Goal: Check status: Check status

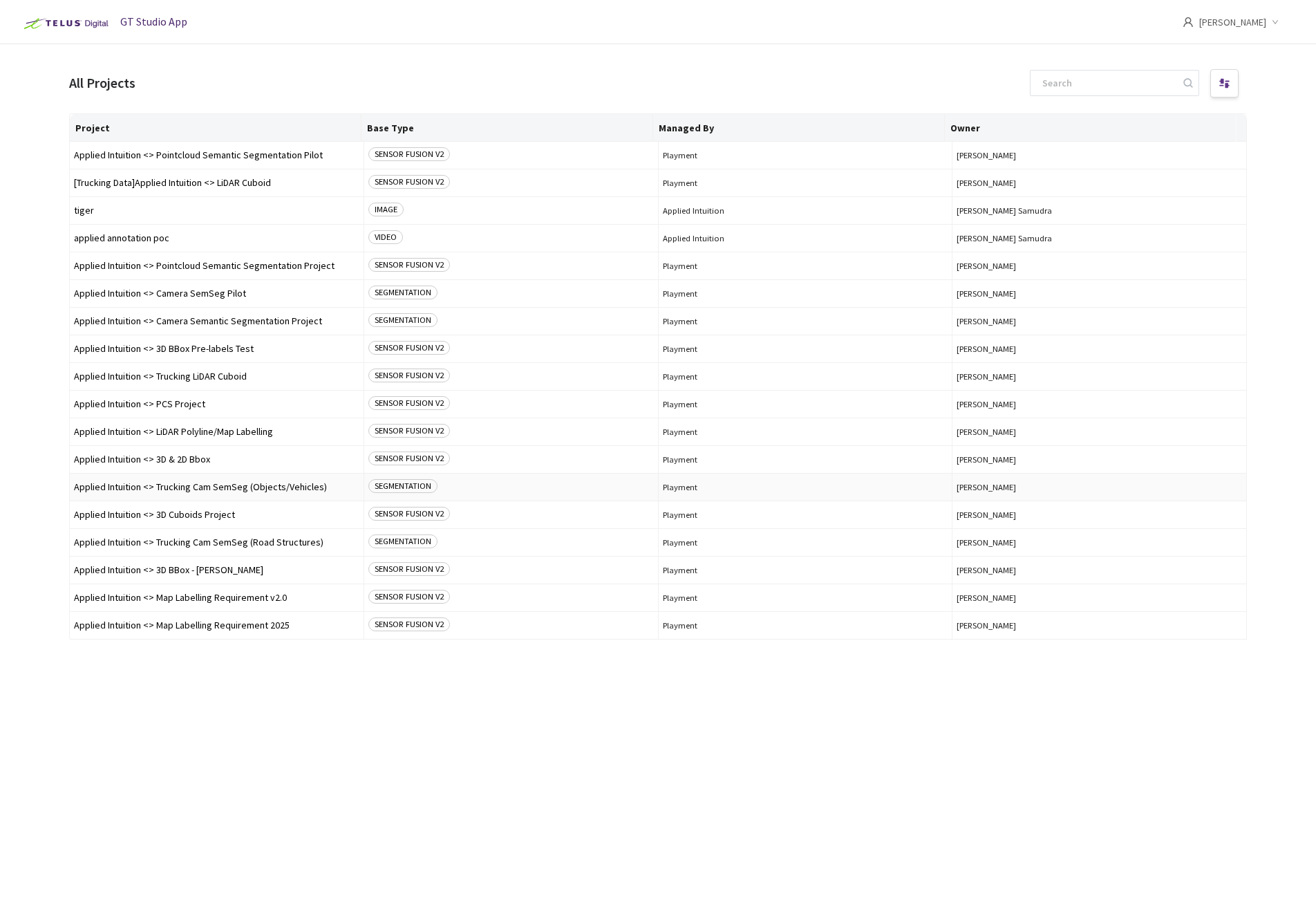
click at [255, 488] on span "Applied Intuition <> Trucking Cam SemSeg (Objects/Vehicles)" at bounding box center [216, 487] width 285 height 10
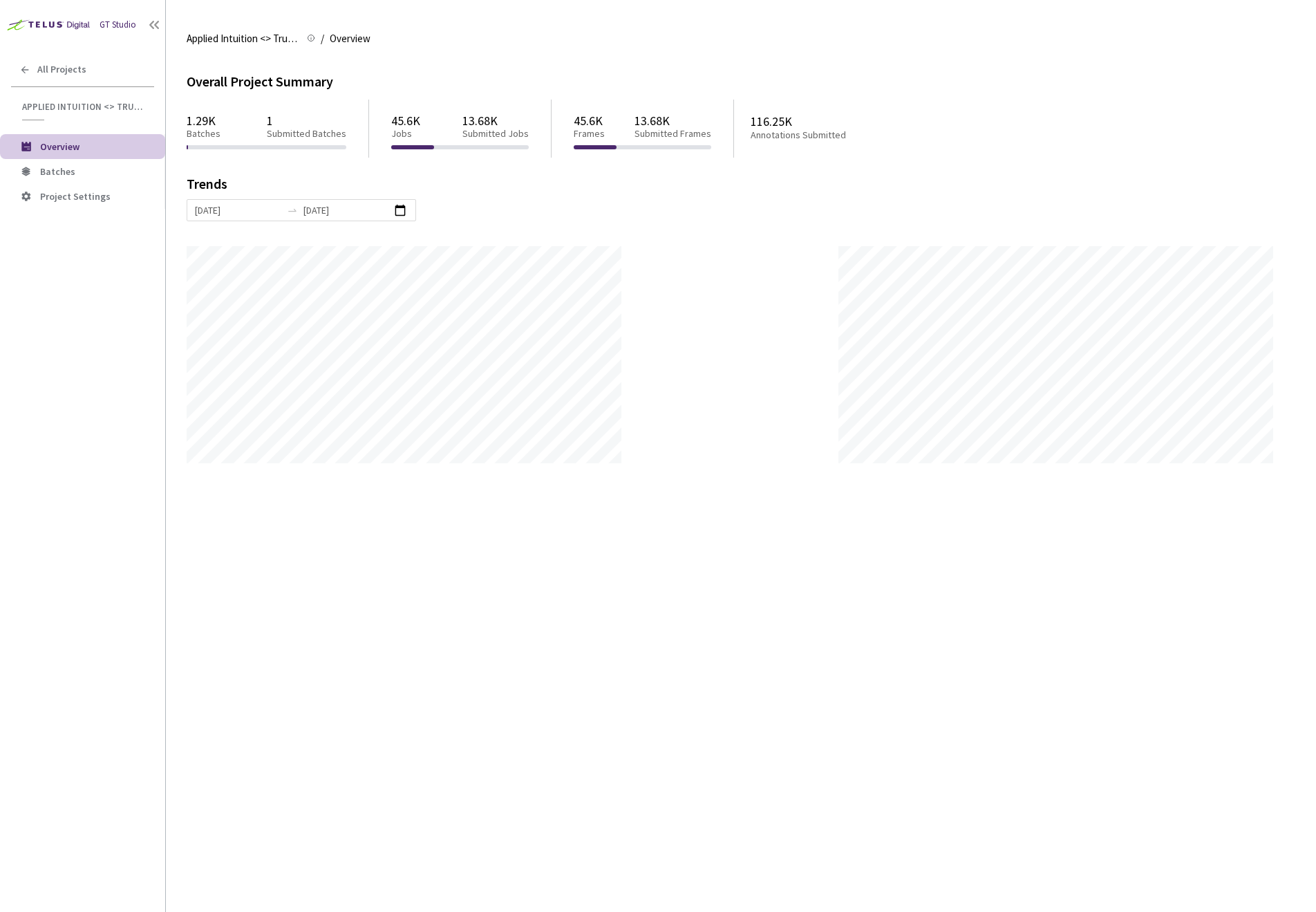
scroll to position [912, 1316]
click at [59, 174] on span "Batches" at bounding box center [57, 171] width 35 height 13
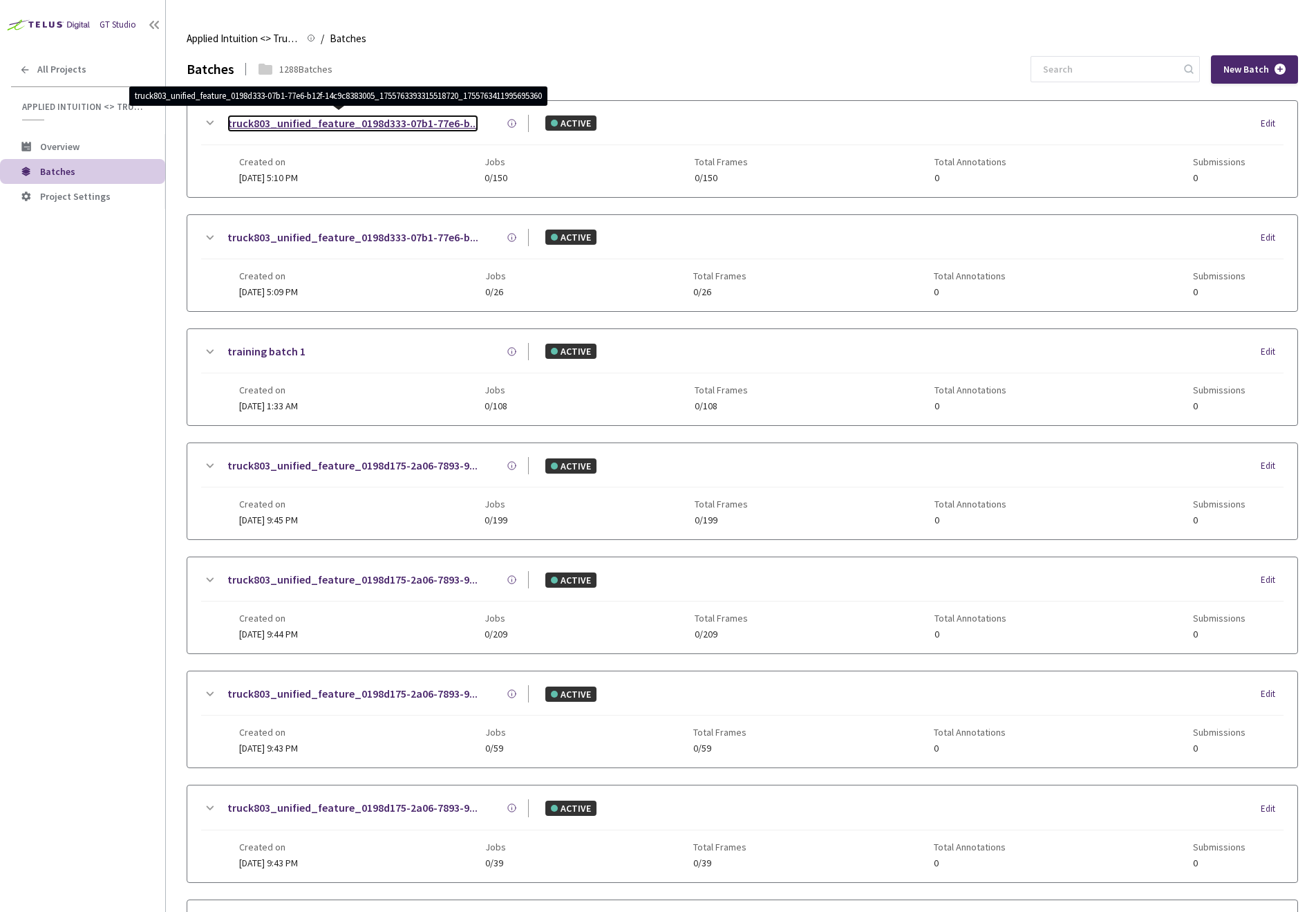
click at [231, 123] on link "truck803_unified_feature_0198d333-07b1-77e6-b..." at bounding box center [352, 123] width 251 height 17
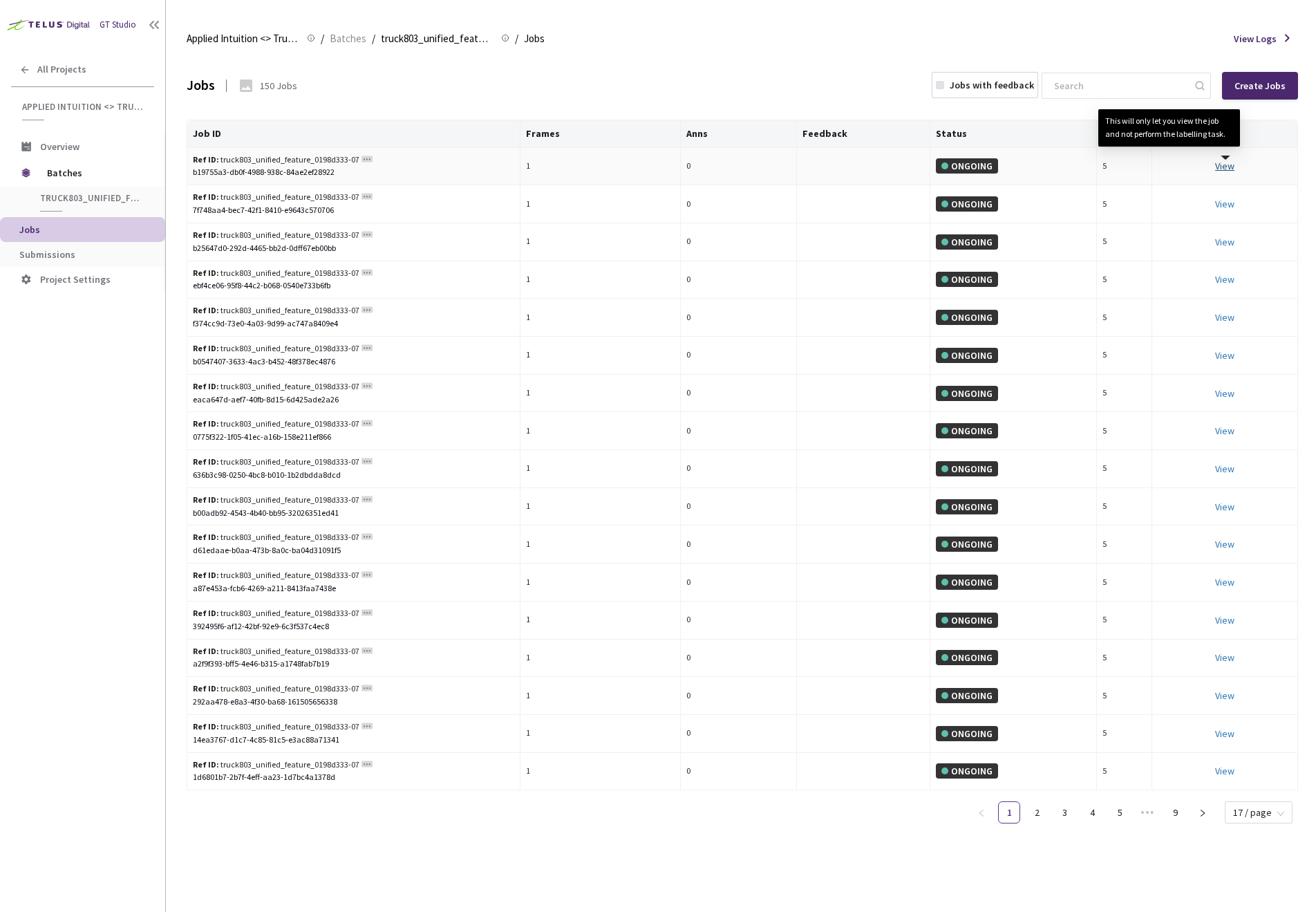
click at [1226, 167] on link "View This will only let you view the job and not perform the labelling task." at bounding box center [1225, 166] width 20 height 13
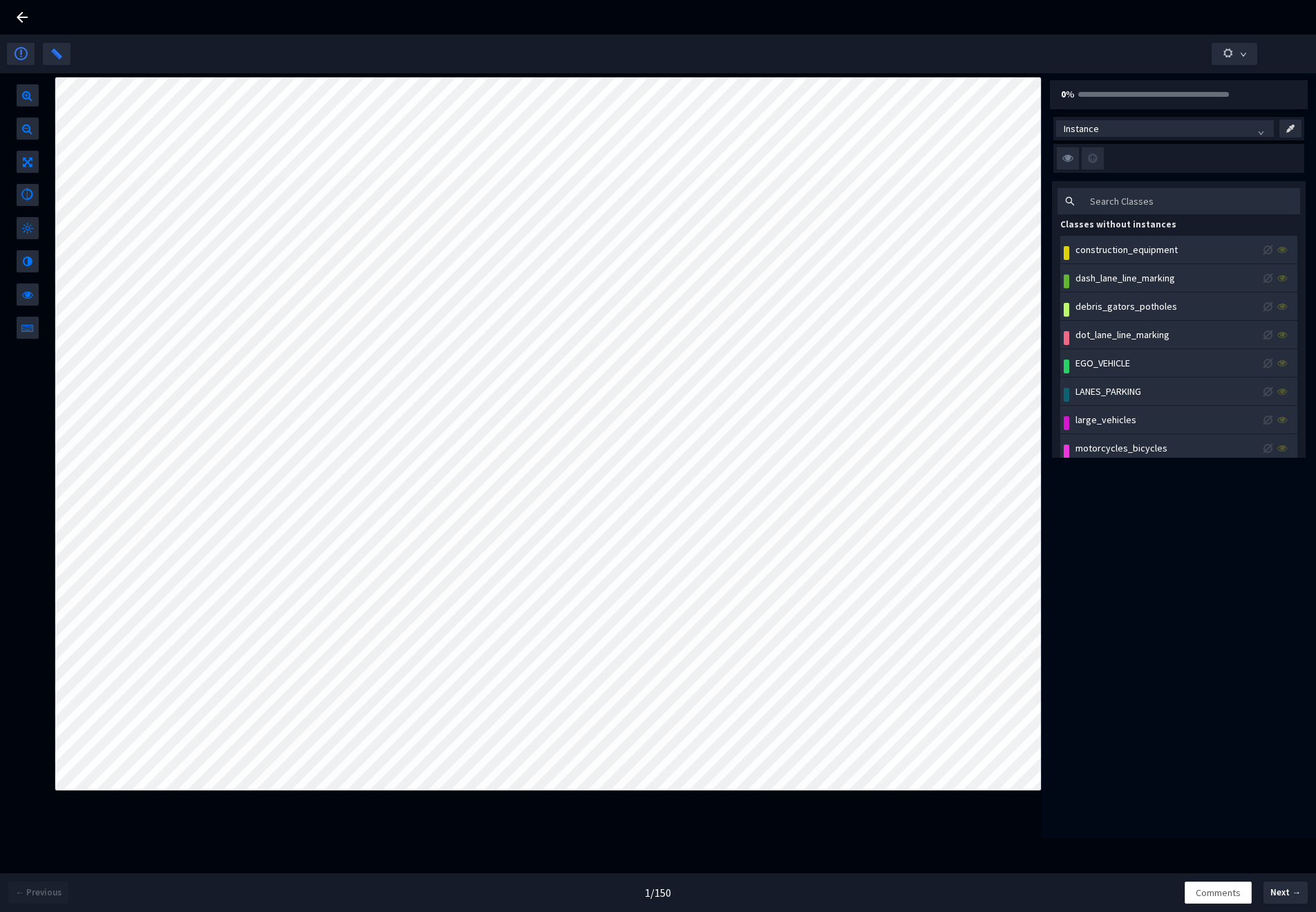
click at [26, 12] on icon at bounding box center [22, 17] width 17 height 17
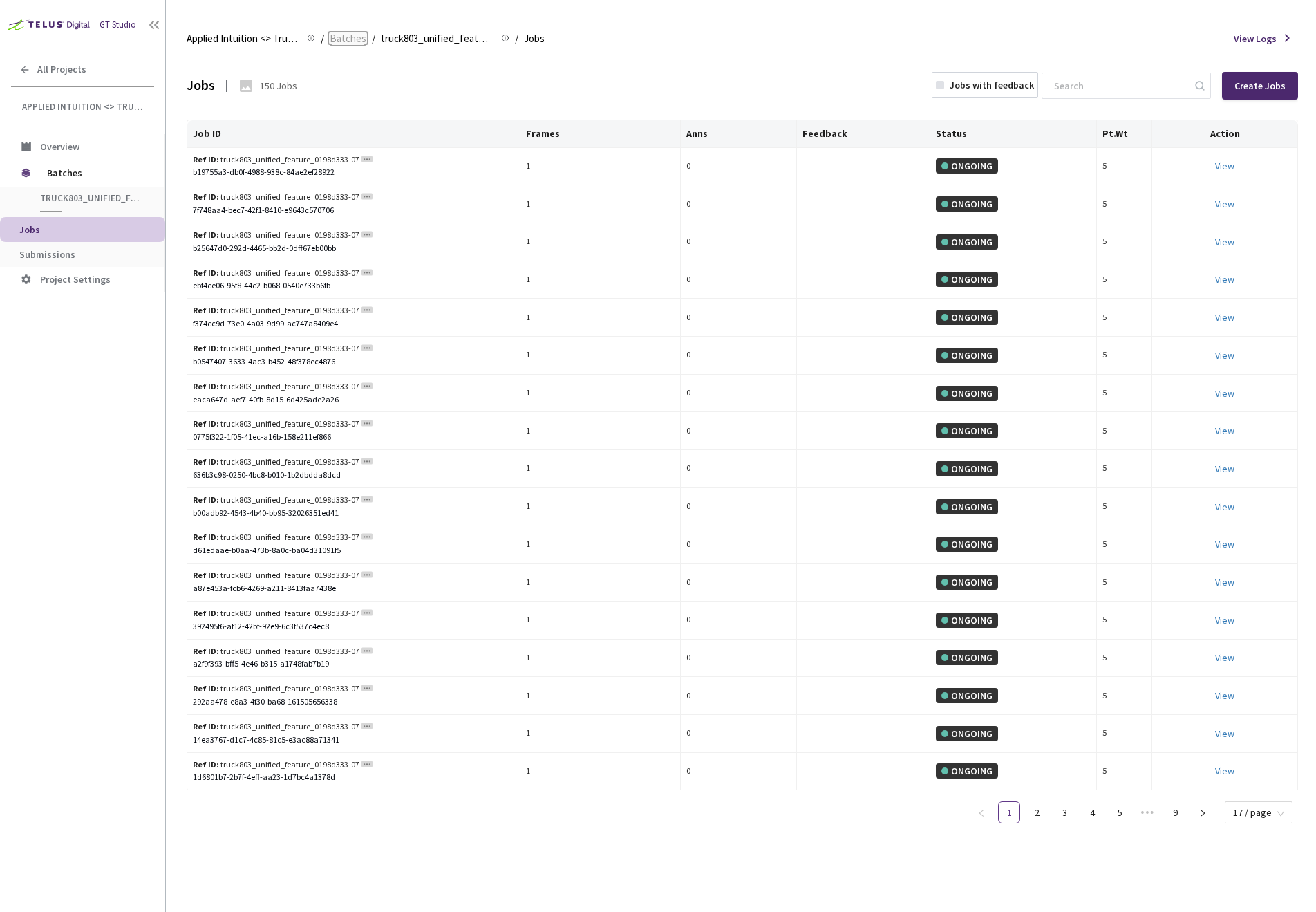
click at [349, 41] on span "Batches" at bounding box center [347, 39] width 37 height 17
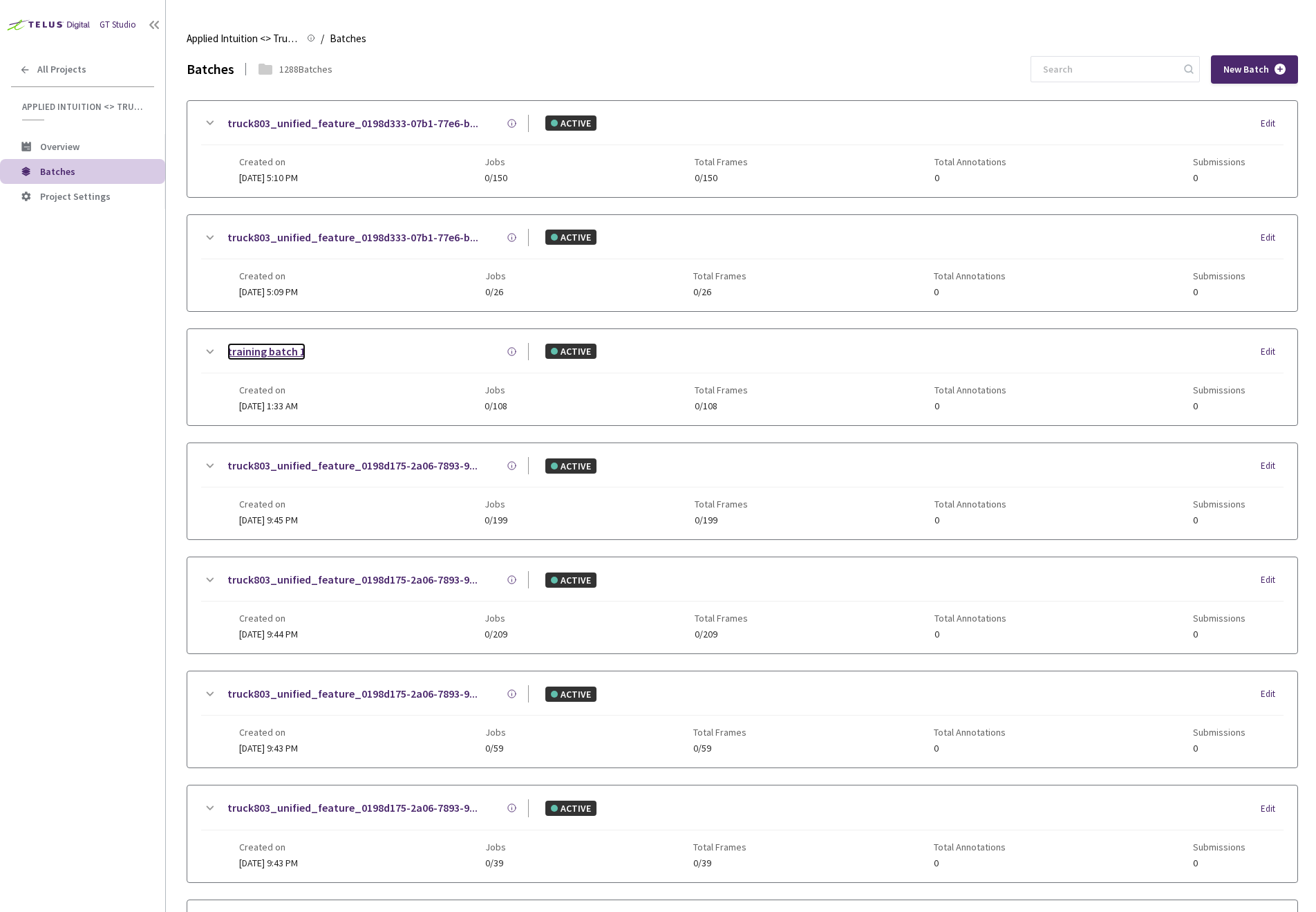
click at [261, 352] on link "training batch 1" at bounding box center [266, 351] width 78 height 17
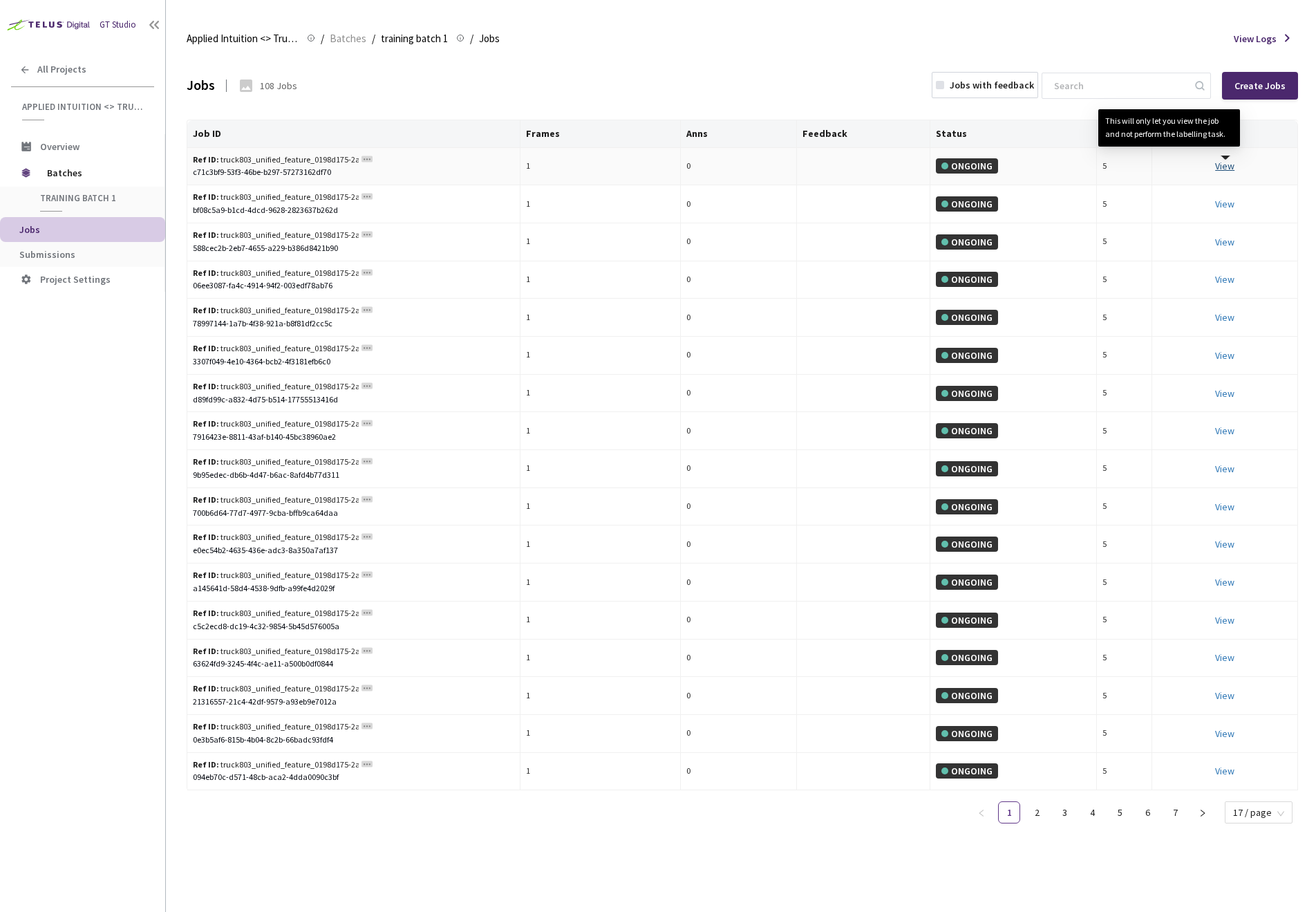
click at [1223, 170] on link "View This will only let you view the job and not perform the labelling task." at bounding box center [1225, 166] width 20 height 13
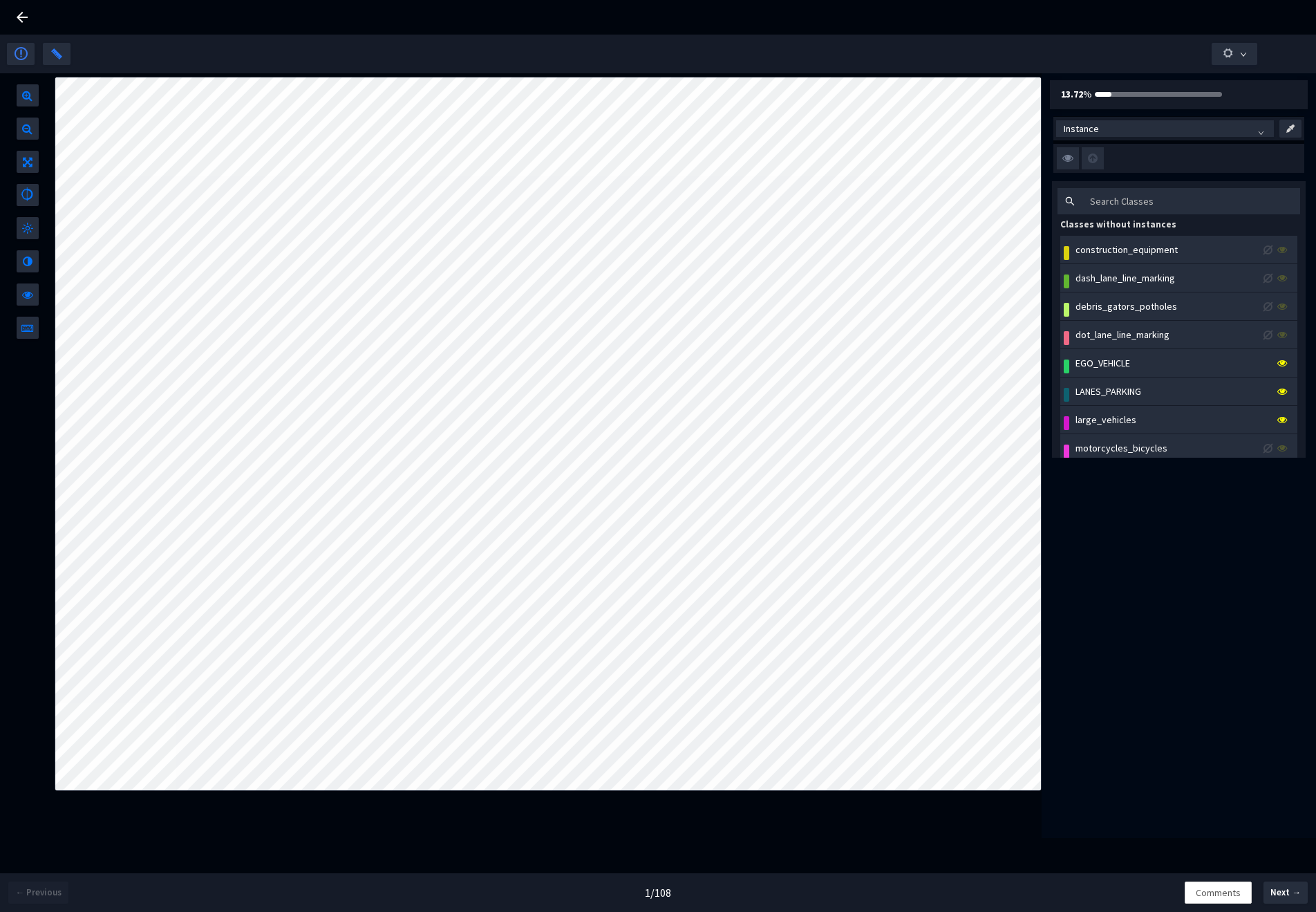
click at [19, 11] on icon at bounding box center [22, 17] width 17 height 17
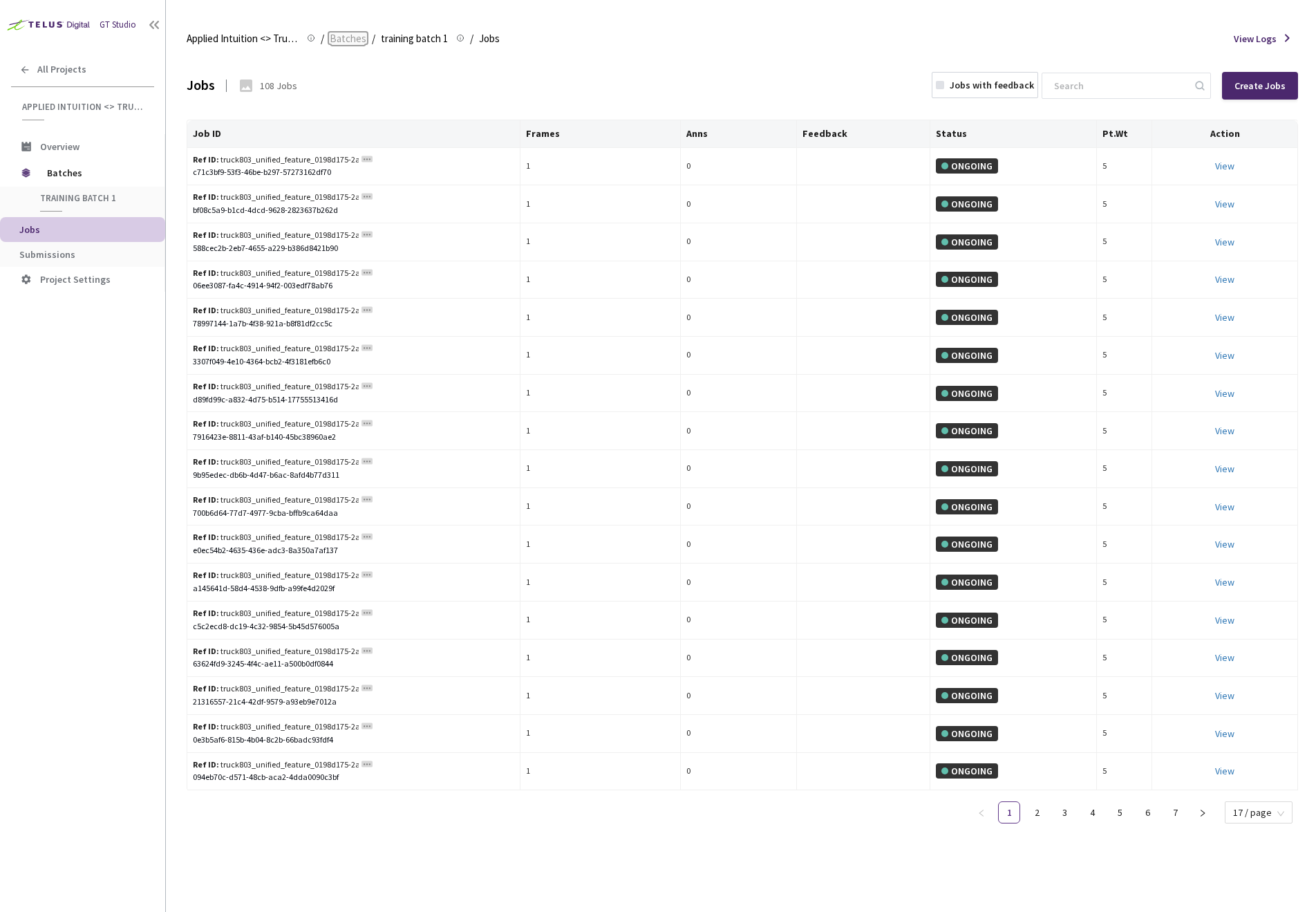
click at [335, 38] on span "Batches" at bounding box center [347, 39] width 37 height 17
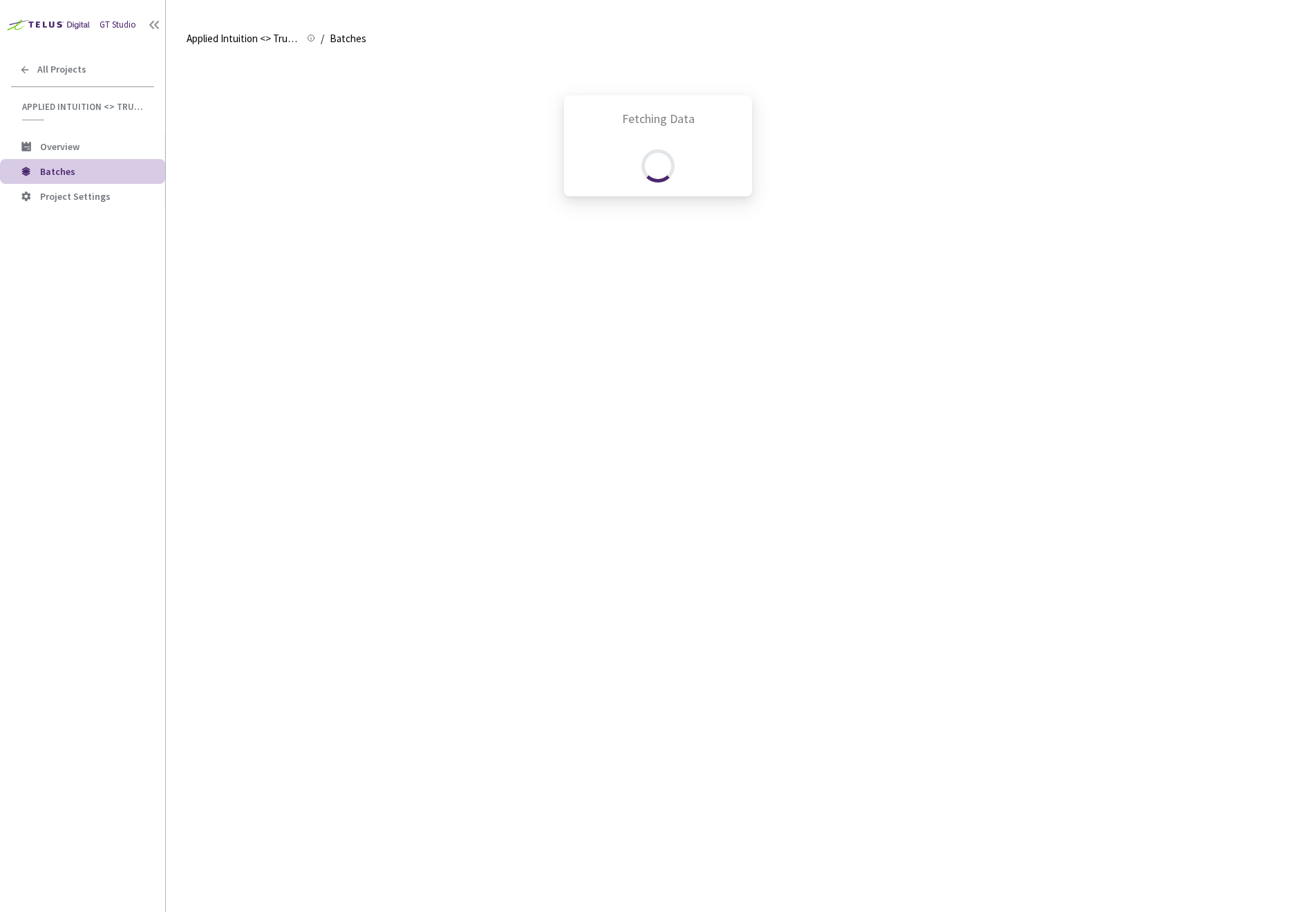
scroll to position [289, 0]
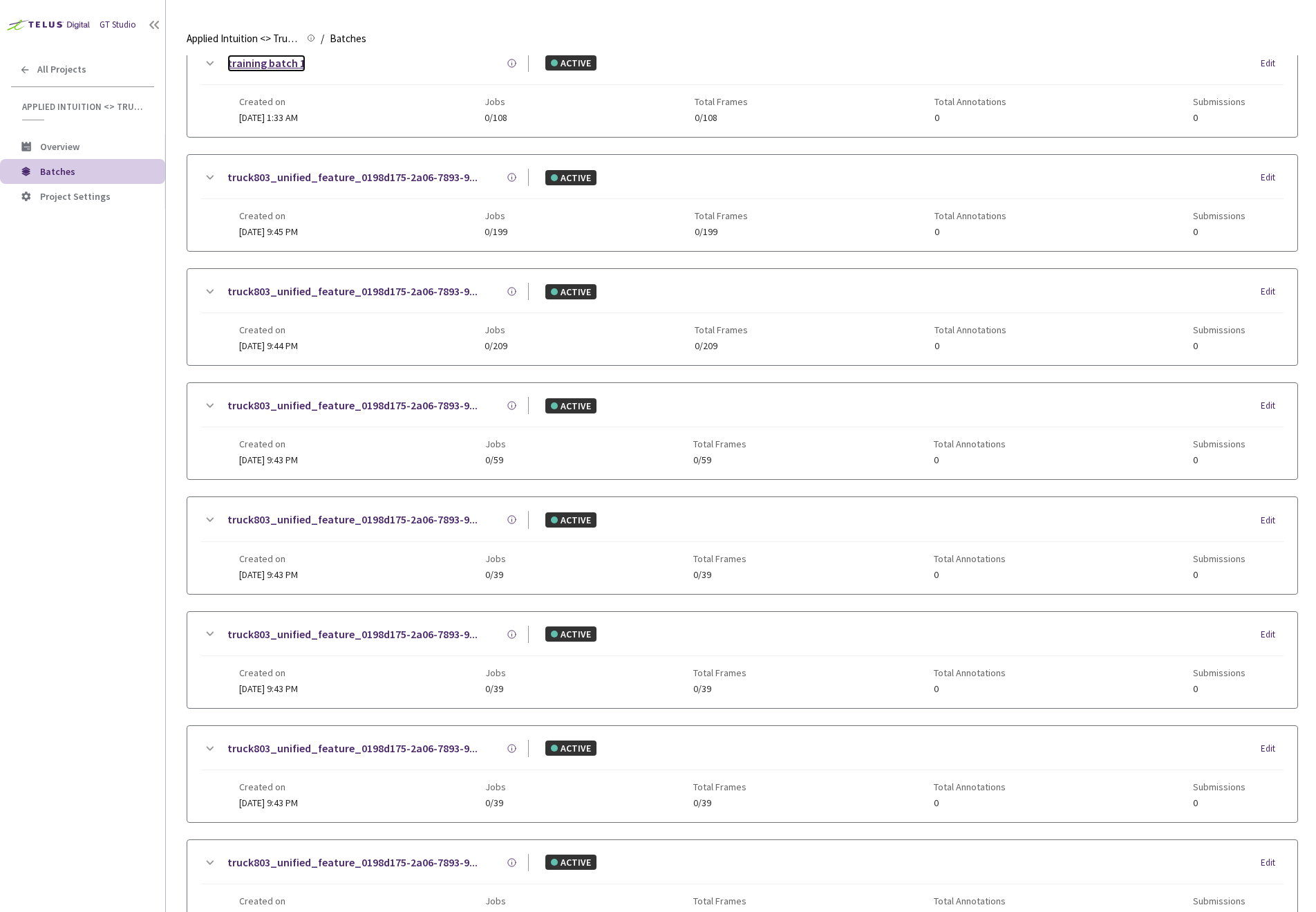
click at [254, 67] on link "training batch 1" at bounding box center [266, 63] width 78 height 17
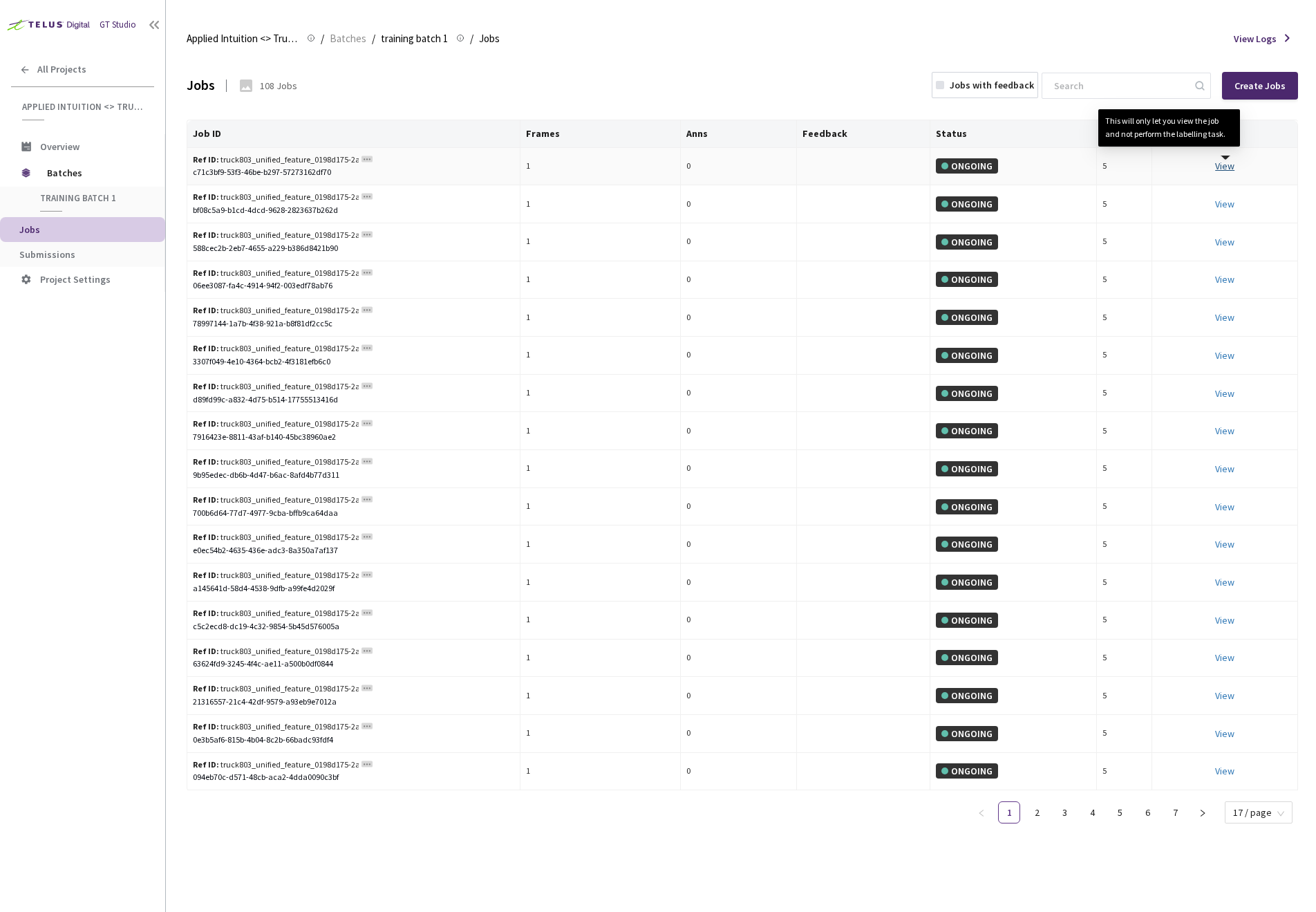
click at [1233, 167] on link "View This will only let you view the job and not perform the labelling task." at bounding box center [1225, 166] width 20 height 13
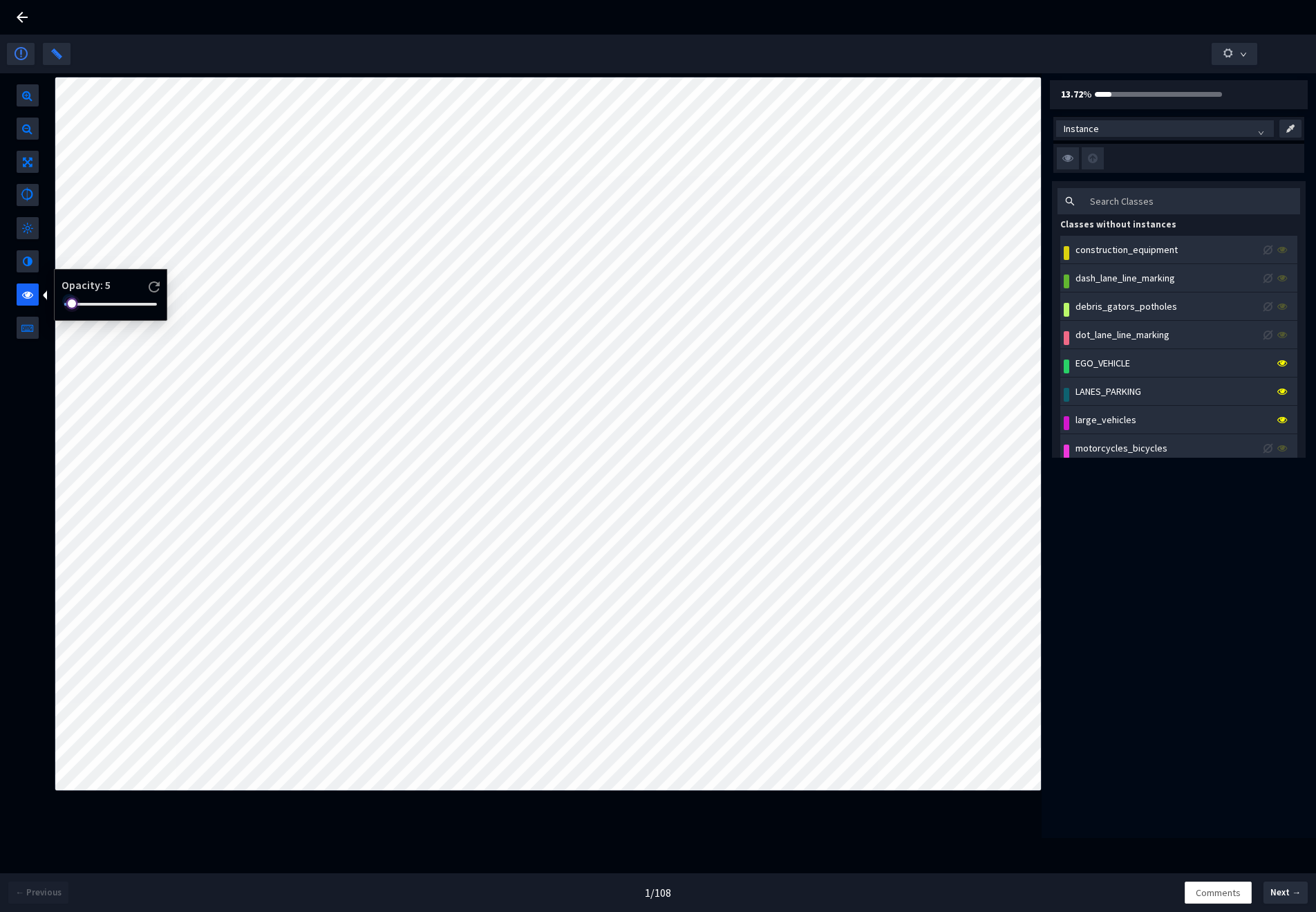
click at [69, 303] on div at bounding box center [111, 304] width 93 height 9
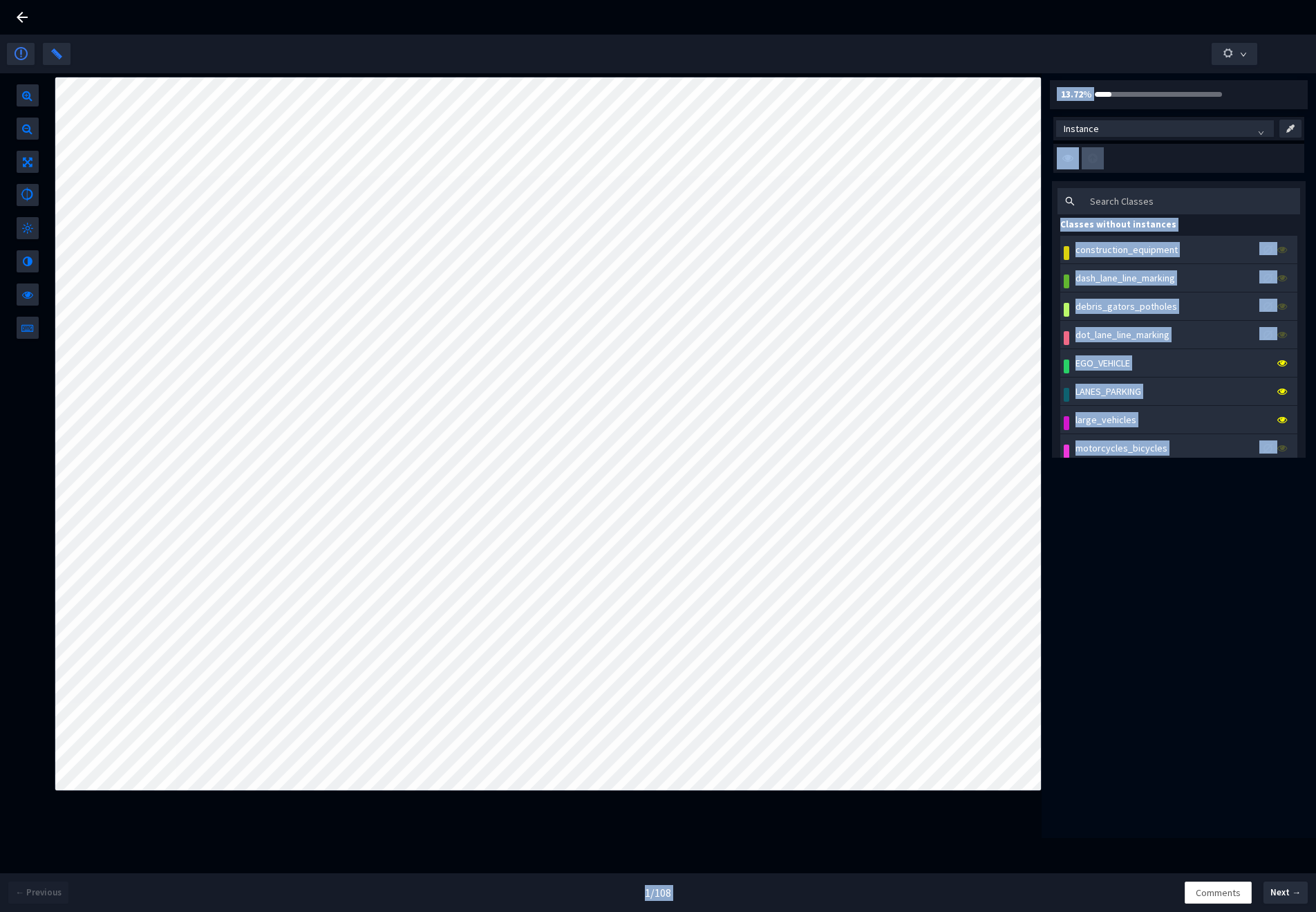
drag, startPoint x: 74, startPoint y: 306, endPoint x: -3, endPoint y: 300, distance: 77.2
click at [0, 300] on html "GT Studio All Projects Applied Intuition <> Trucking Cam SemSeg (Objects/Vehicl…" at bounding box center [658, 456] width 1316 height 912
click at [23, 14] on icon at bounding box center [22, 17] width 17 height 17
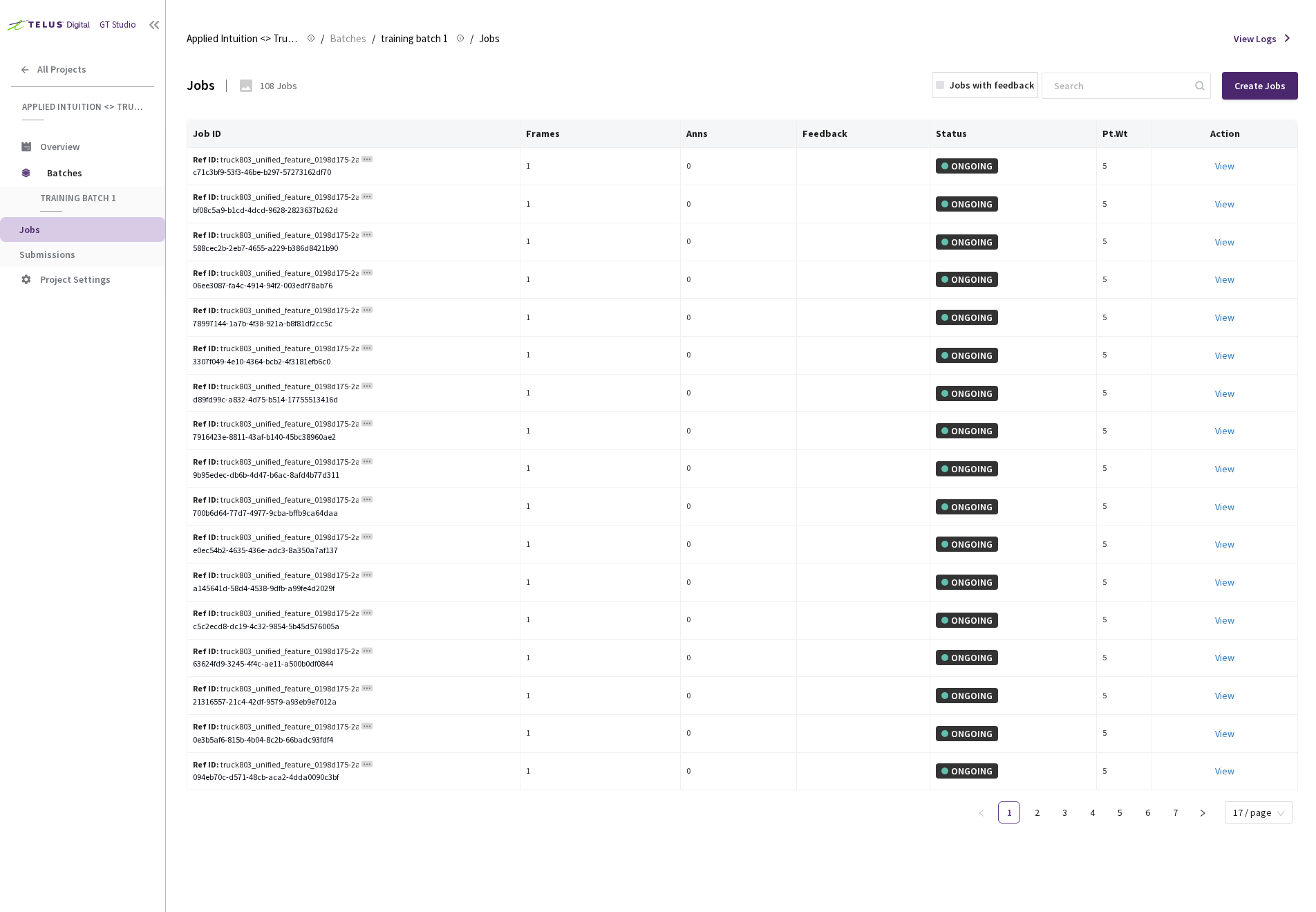
click at [23, 14] on img at bounding box center [47, 24] width 94 height 21
